Goal: Task Accomplishment & Management: Use online tool/utility

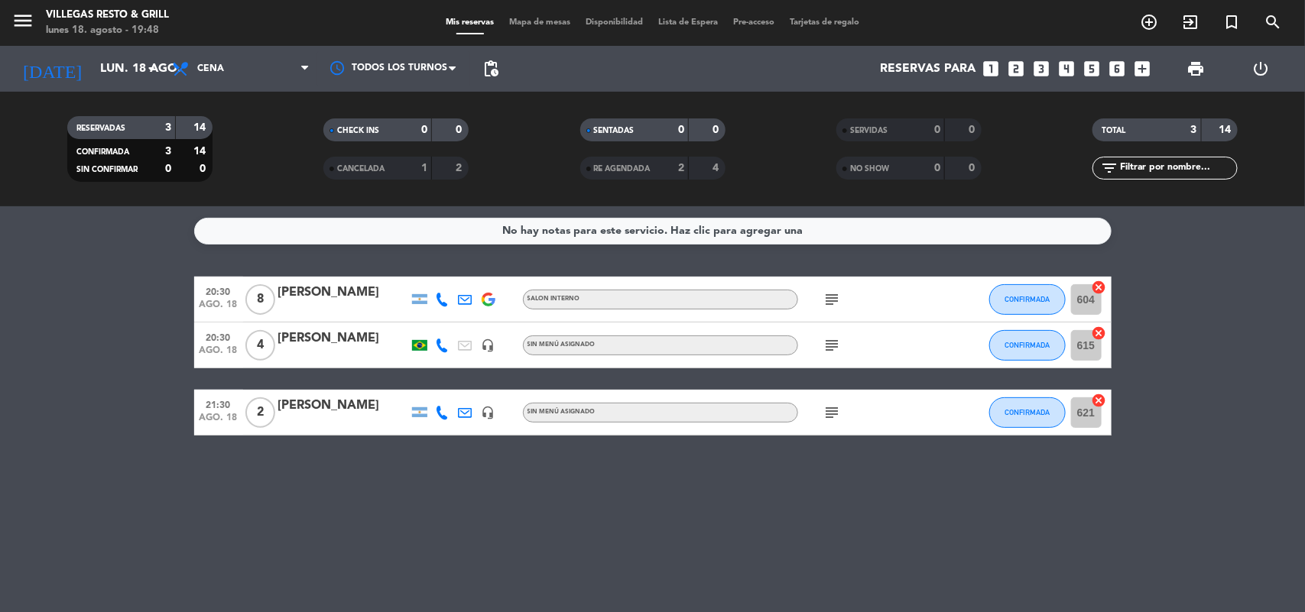
click at [841, 292] on icon "subject" at bounding box center [832, 300] width 18 height 18
click at [839, 344] on icon "subject" at bounding box center [832, 345] width 18 height 18
click at [846, 421] on div "subject" at bounding box center [867, 412] width 138 height 45
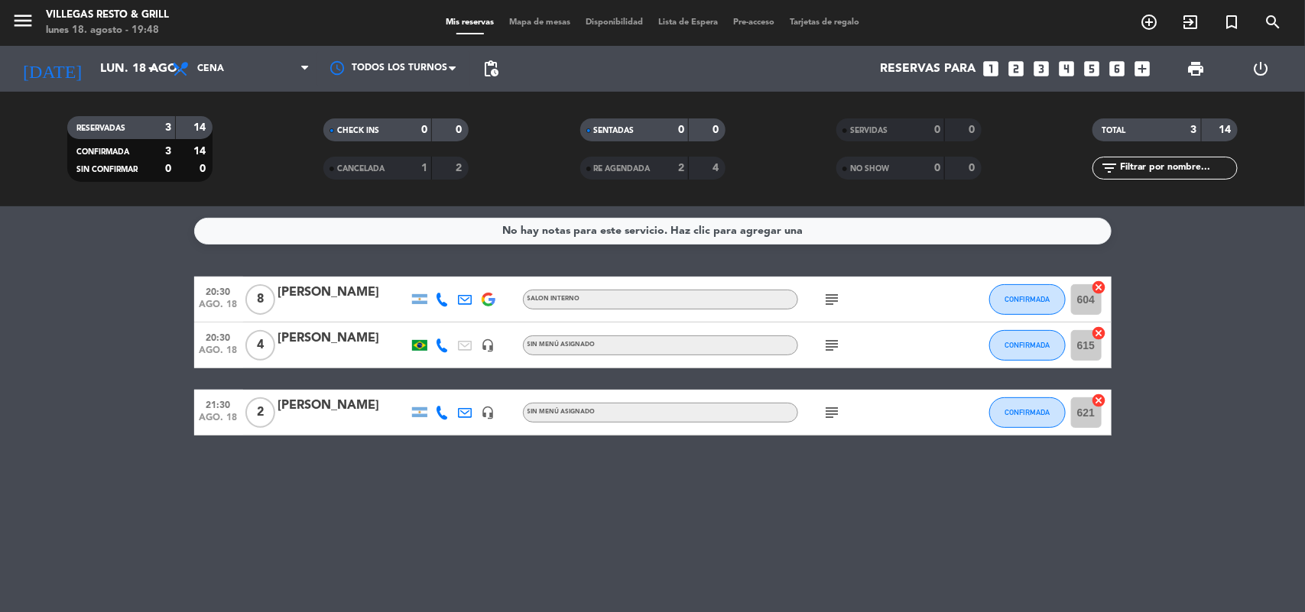
click at [839, 417] on icon "subject" at bounding box center [832, 413] width 18 height 18
click at [956, 548] on div "No hay notas para este servicio. Haz clic para agregar una 20:30 [DATE] 8 [PERS…" at bounding box center [652, 409] width 1305 height 406
click at [826, 395] on div "subject" at bounding box center [867, 412] width 138 height 45
click at [832, 407] on icon "subject" at bounding box center [832, 413] width 18 height 18
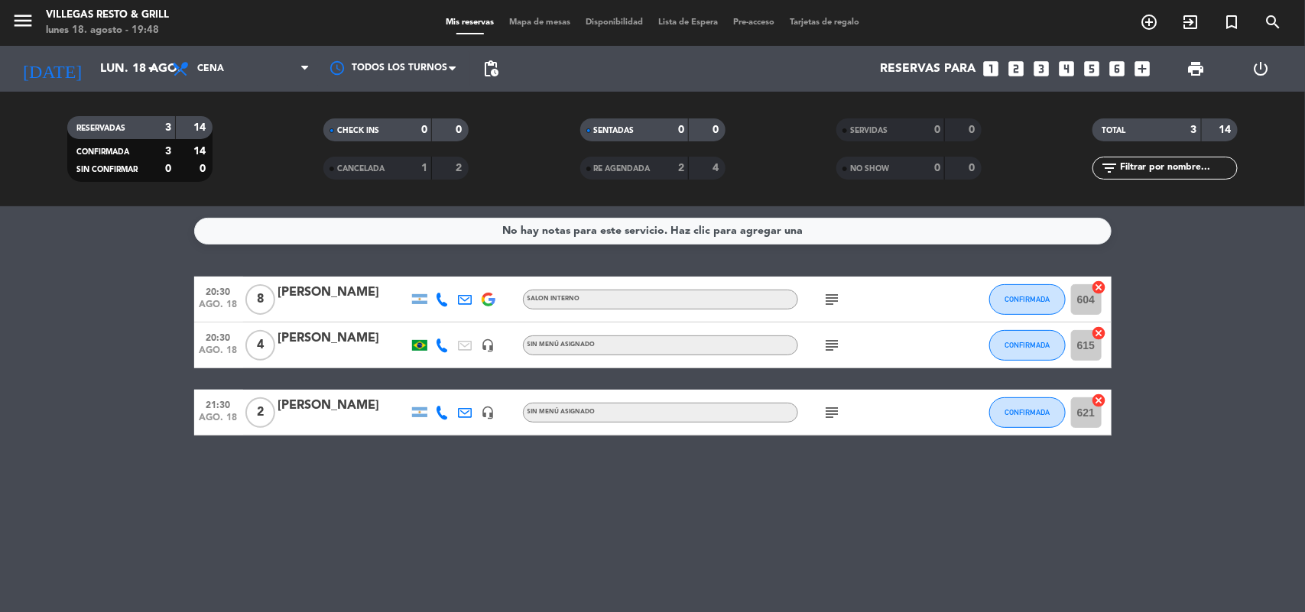
click at [869, 508] on div "No hay notas para este servicio. Haz clic para agregar una 20:30 [DATE] 8 [PERS…" at bounding box center [652, 409] width 1305 height 406
click at [514, 17] on div "Mis reservas Mapa de mesas Disponibilidad Lista de Espera Pre-acceso Tarjetas d…" at bounding box center [652, 23] width 429 height 14
click at [517, 18] on span "Mapa de mesas" at bounding box center [540, 22] width 76 height 8
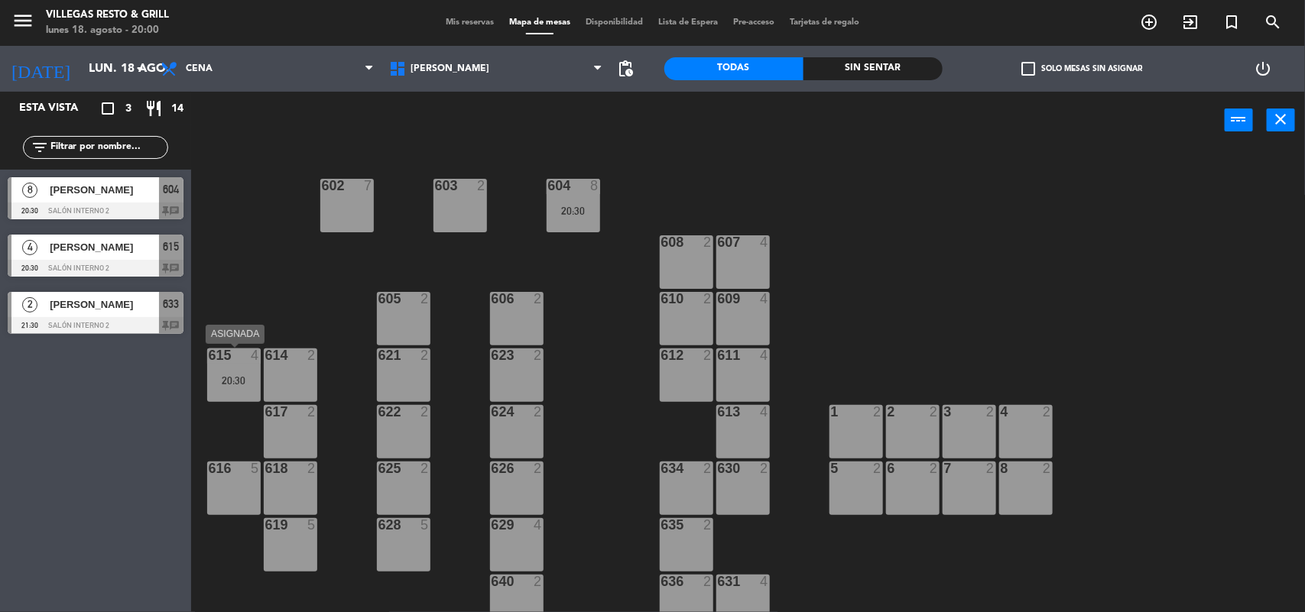
click at [242, 388] on div "615 4 20:30" at bounding box center [234, 376] width 54 height 54
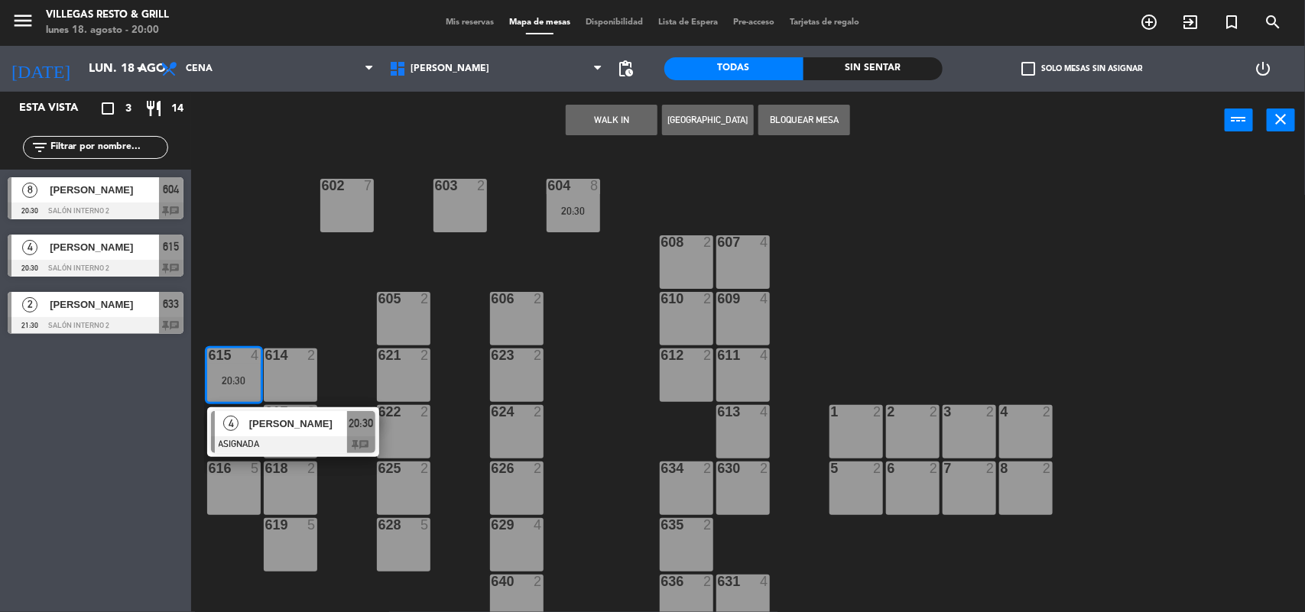
scroll to position [465, 0]
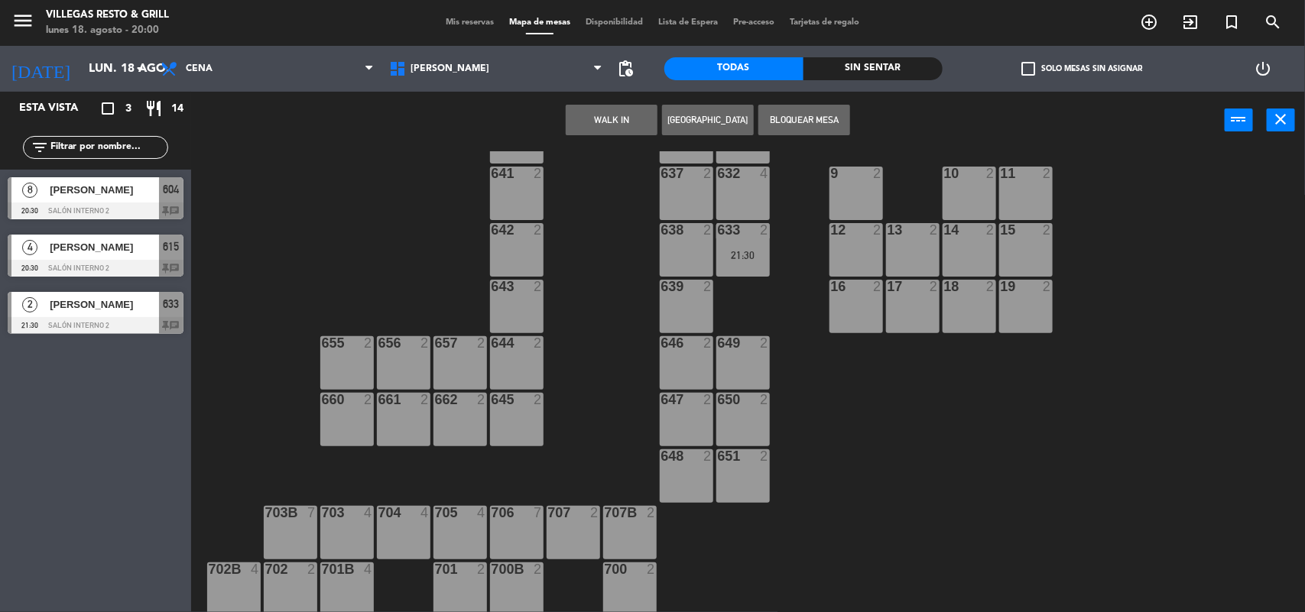
click at [422, 536] on div "704 4" at bounding box center [404, 533] width 54 height 54
click at [664, 125] on button "Mover" at bounding box center [660, 120] width 92 height 31
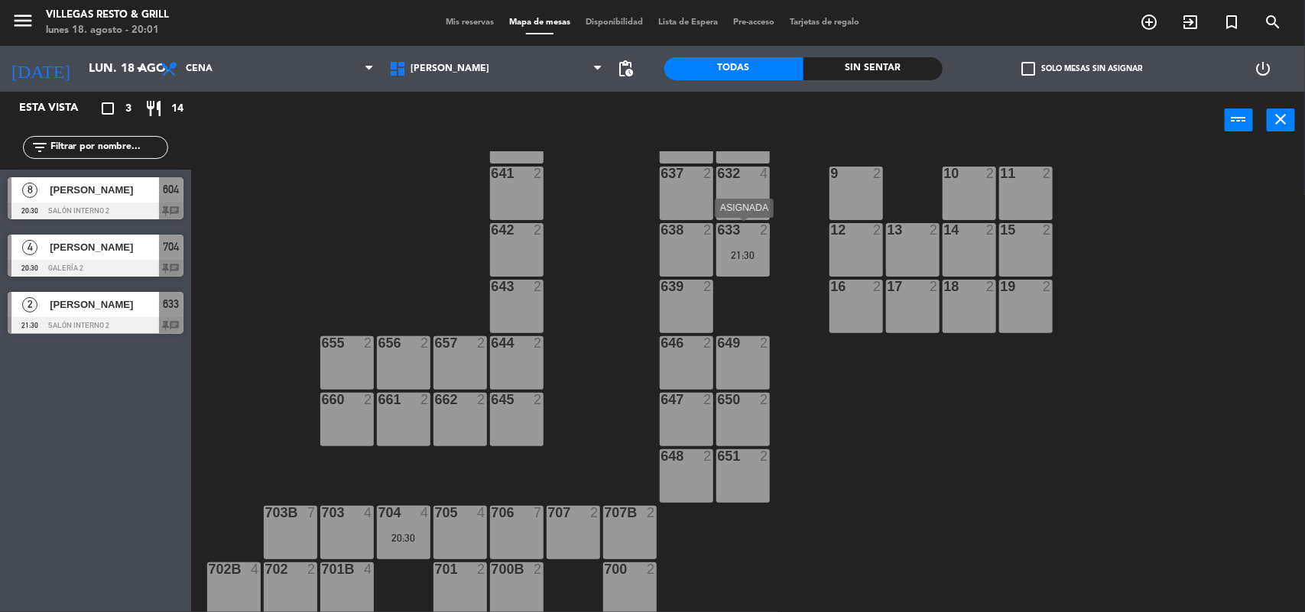
click at [743, 257] on div "21:30" at bounding box center [743, 255] width 54 height 11
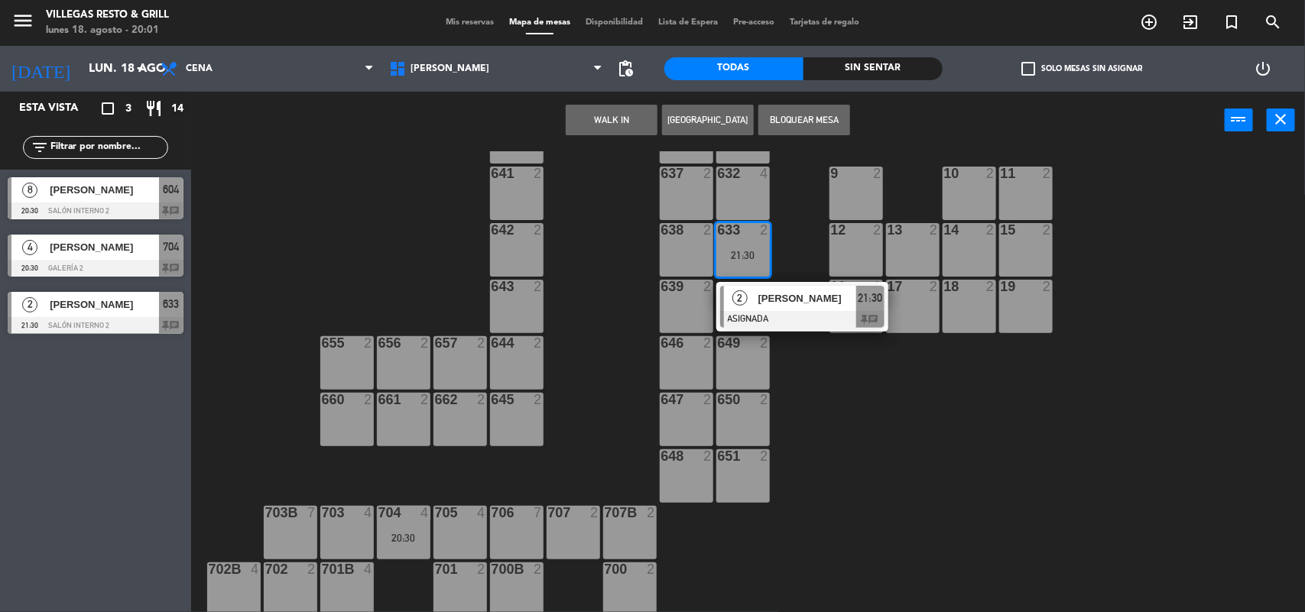
click at [472, 583] on div "701 2" at bounding box center [460, 590] width 54 height 54
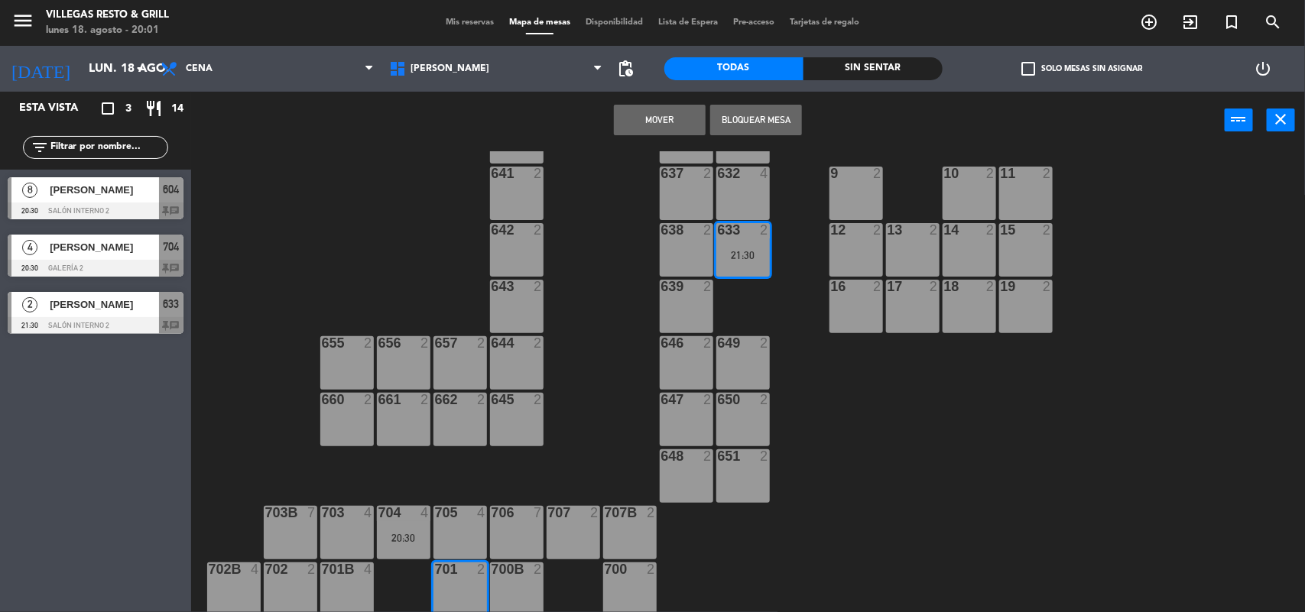
click at [644, 120] on button "Mover" at bounding box center [660, 120] width 92 height 31
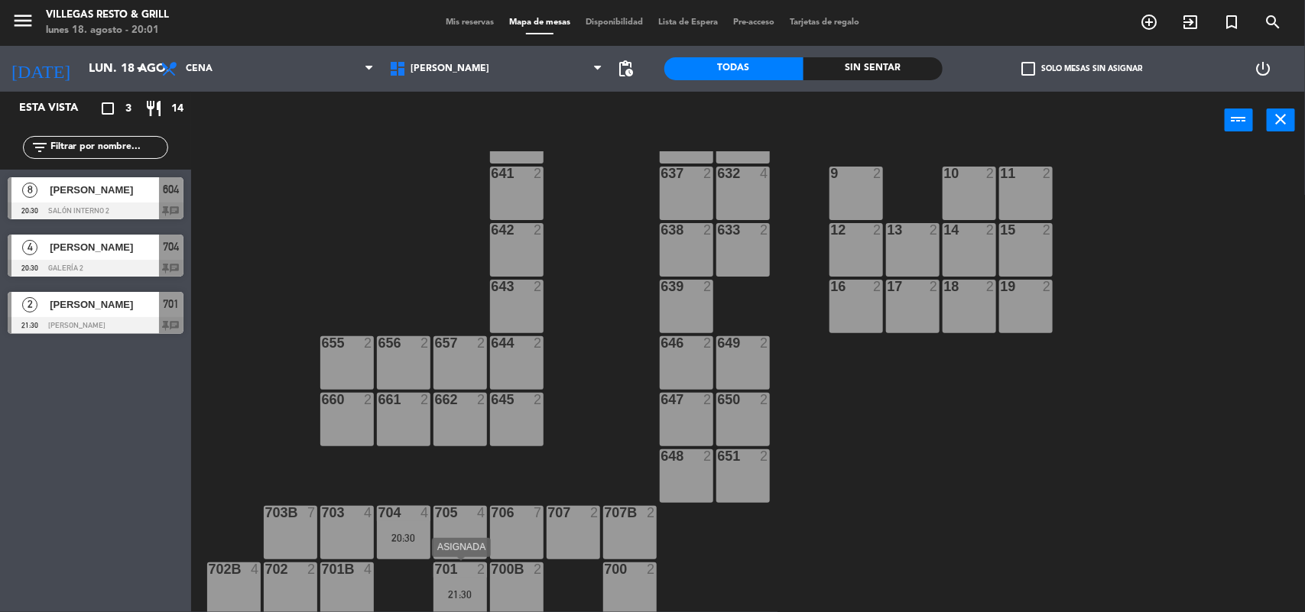
click at [461, 574] on div at bounding box center [459, 570] width 25 height 14
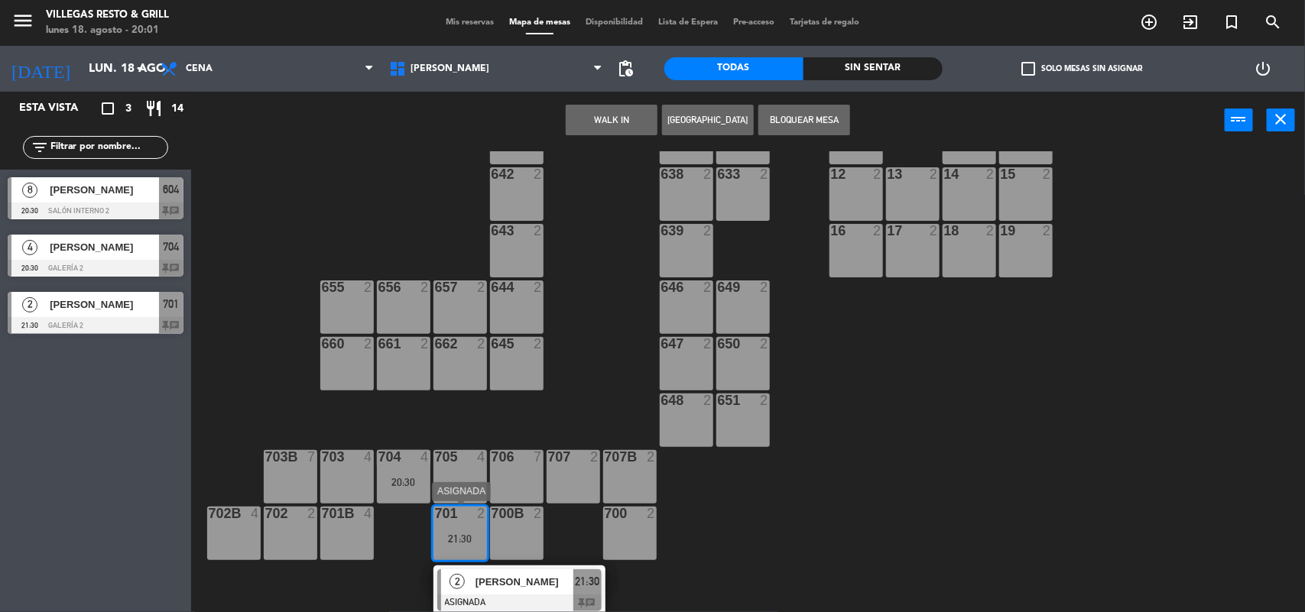
click at [479, 583] on span "[PERSON_NAME]" at bounding box center [525, 582] width 98 height 16
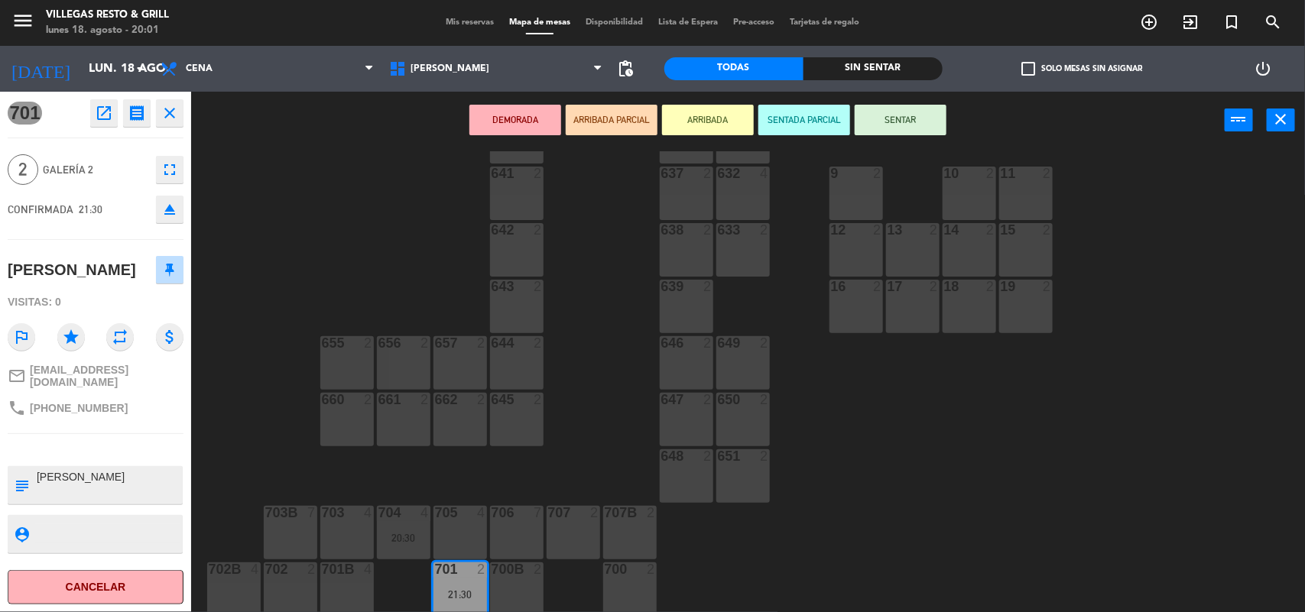
click at [167, 117] on icon "close" at bounding box center [170, 113] width 18 height 18
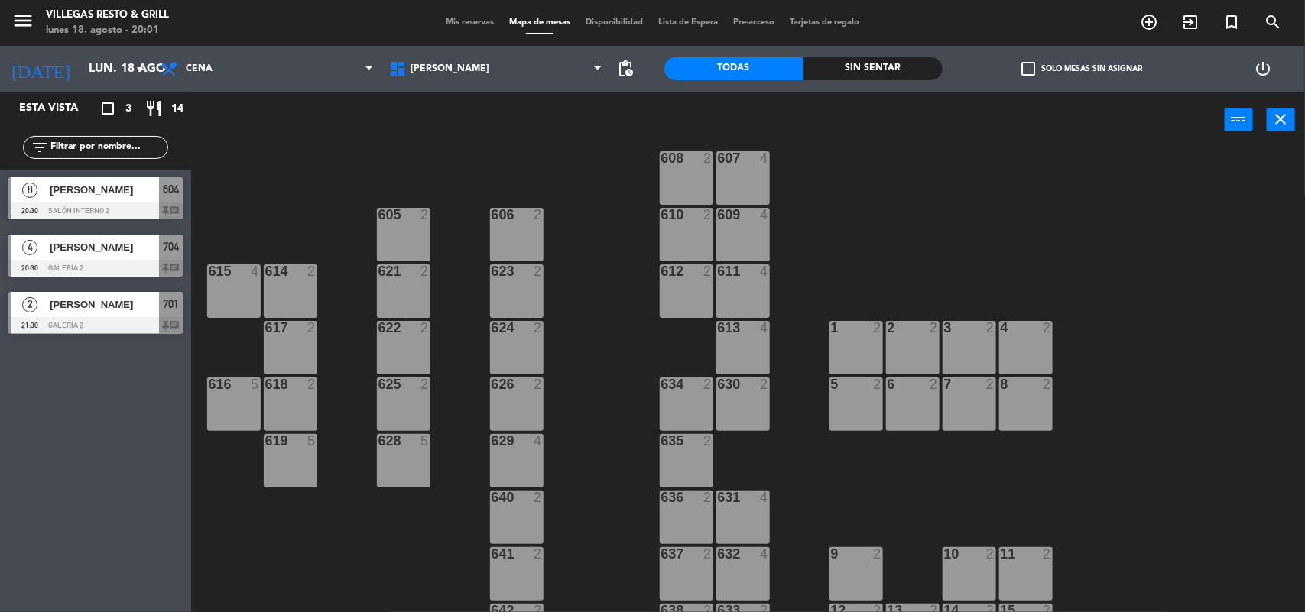
scroll to position [371, 0]
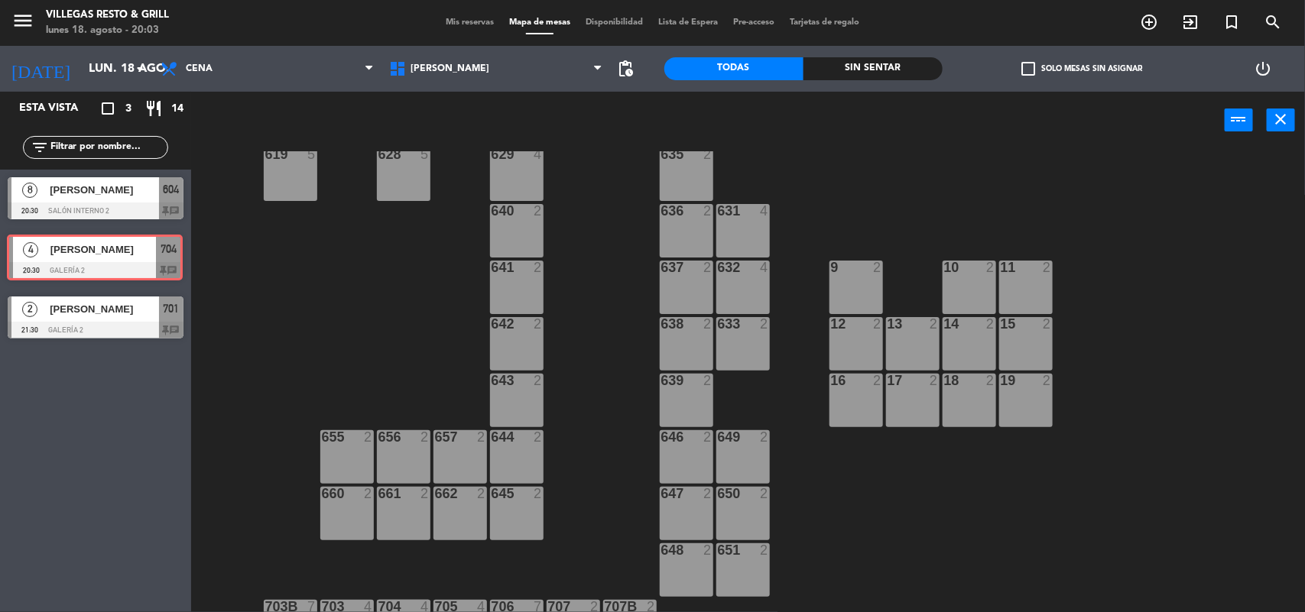
click at [61, 257] on div "4 [PERSON_NAME] 20:30 Galería 2 704 chat 4 [PERSON_NAME] 20:30 Galería 2 704 ch…" at bounding box center [95, 258] width 191 height 62
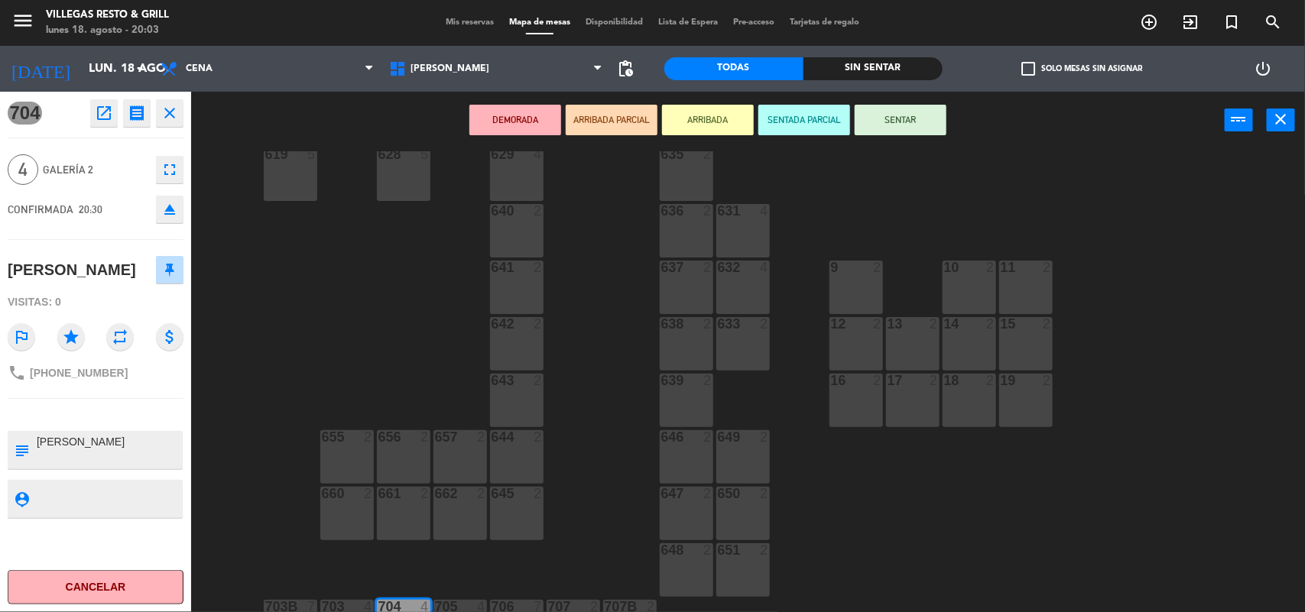
scroll to position [465, 0]
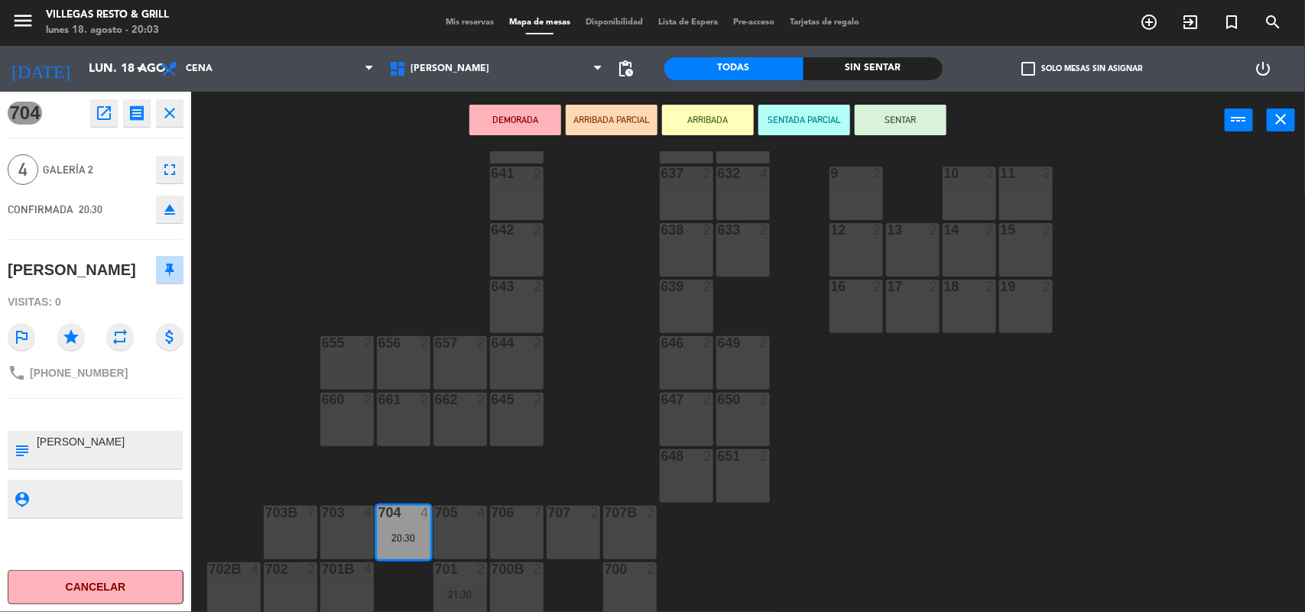
click at [1141, 526] on div "602 7 603 2 604 8 20:30 608 2 607 4 605 2 606 2 610 2 609 4 621 2 623 2 614 2 6…" at bounding box center [754, 382] width 1101 height 463
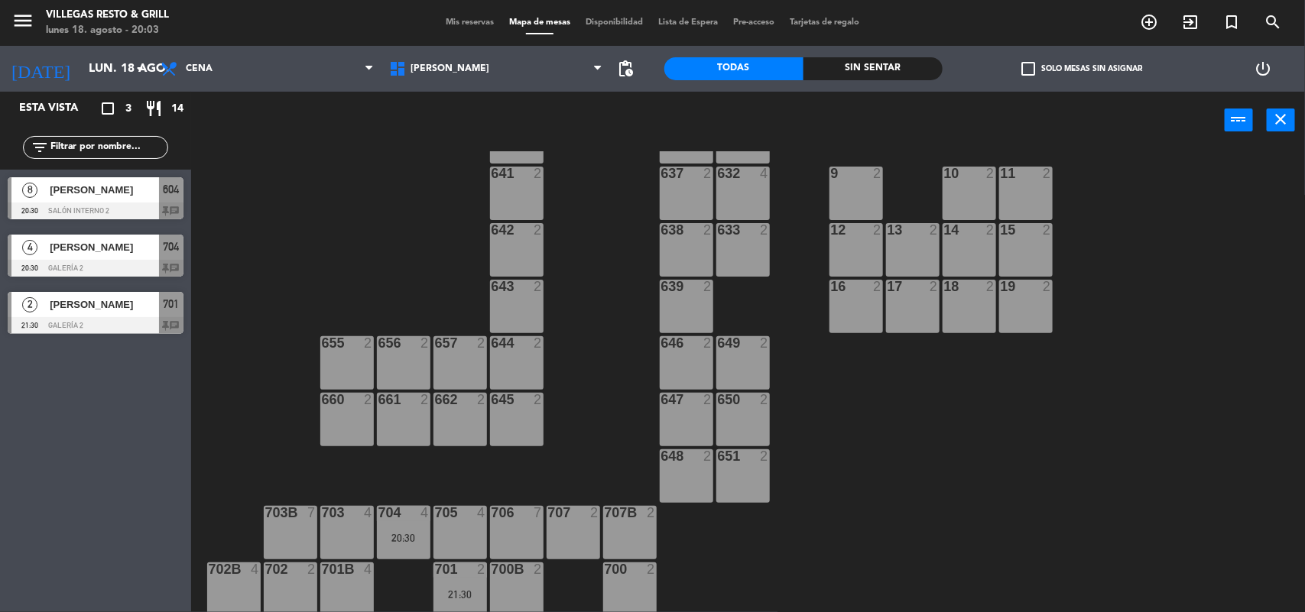
click at [84, 319] on div at bounding box center [96, 325] width 176 height 17
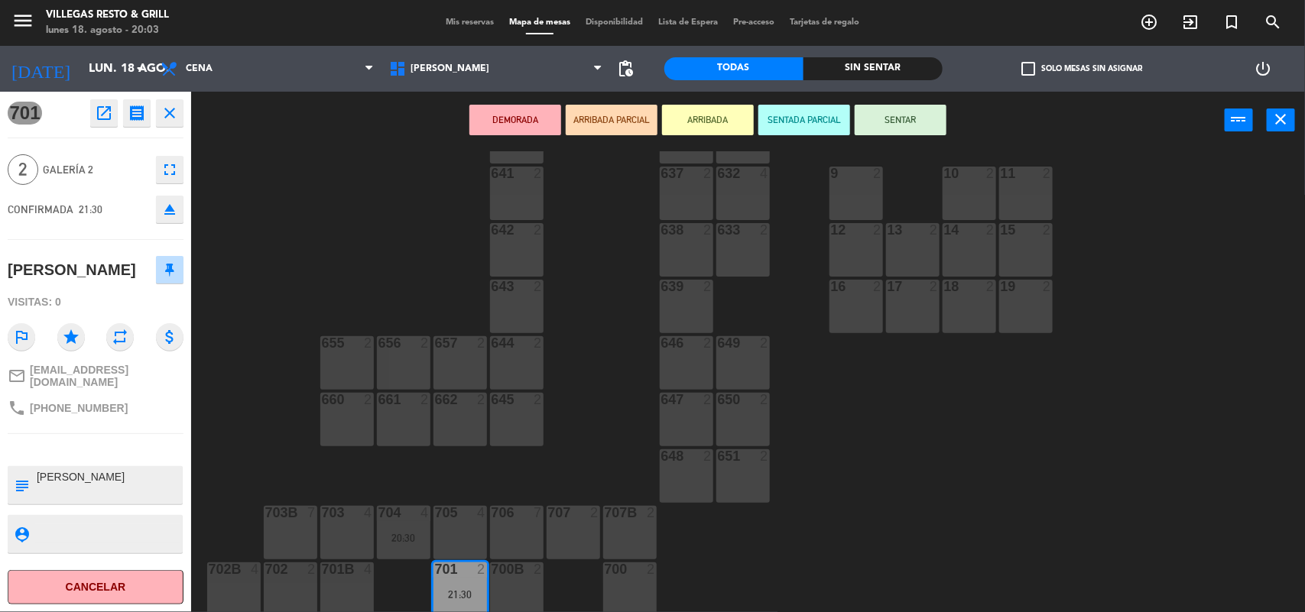
click at [1000, 518] on div "602 7 603 2 604 8 20:30 608 2 607 4 605 2 606 2 610 2 609 4 621 2 623 2 614 2 6…" at bounding box center [754, 382] width 1101 height 463
